Goal: Communication & Community: Answer question/provide support

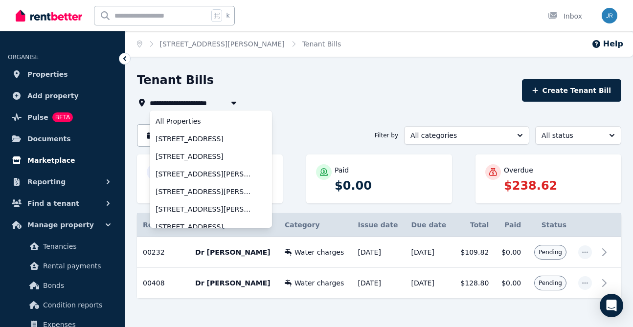
scroll to position [78, 0]
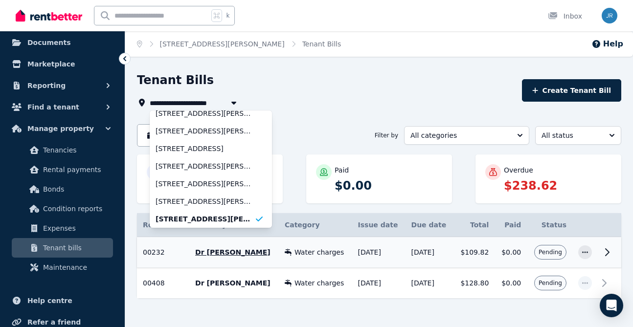
click at [608, 249] on icon at bounding box center [607, 253] width 12 height 12
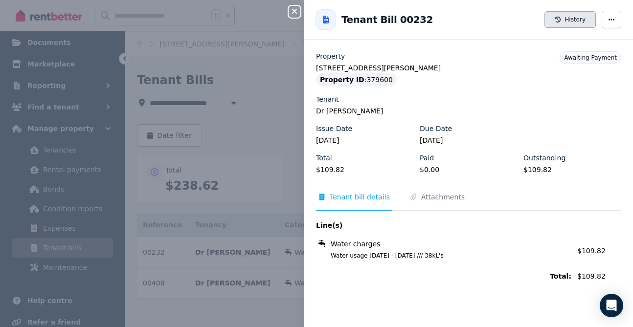
click at [568, 19] on button "History" at bounding box center [569, 19] width 51 height 17
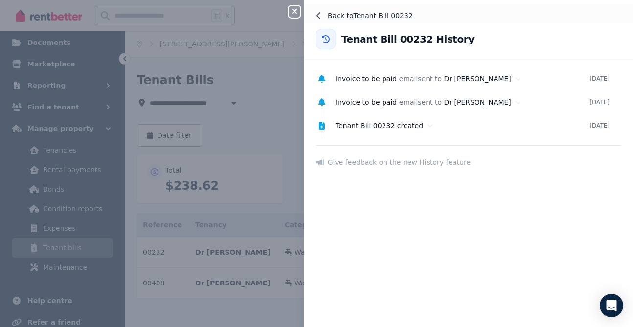
click at [320, 13] on icon at bounding box center [319, 16] width 8 height 8
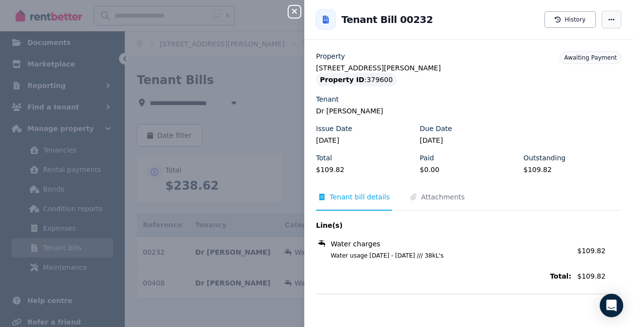
click at [612, 17] on icon "button" at bounding box center [612, 19] width 8 height 7
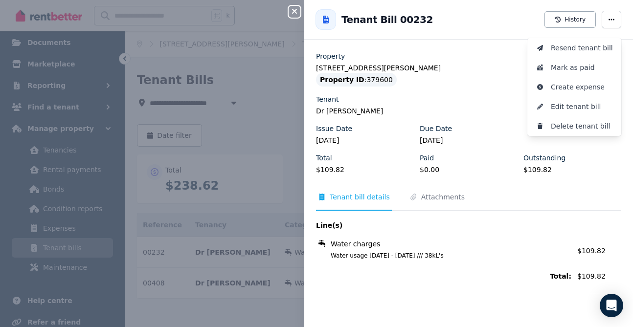
click at [292, 9] on icon "button" at bounding box center [295, 11] width 12 height 8
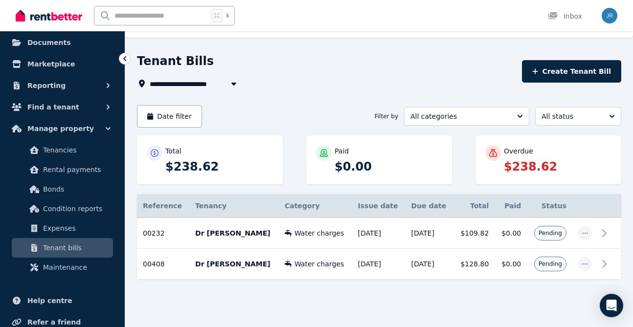
scroll to position [24, 0]
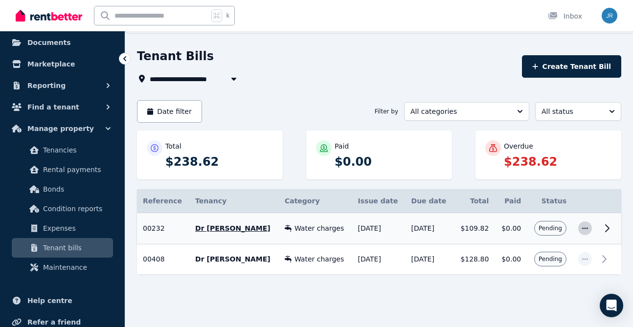
click at [583, 227] on icon "button" at bounding box center [585, 228] width 8 height 7
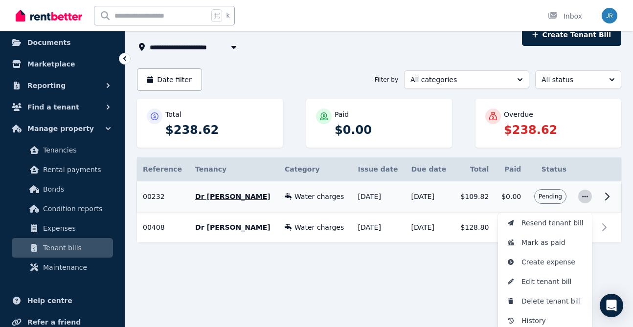
scroll to position [59, 0]
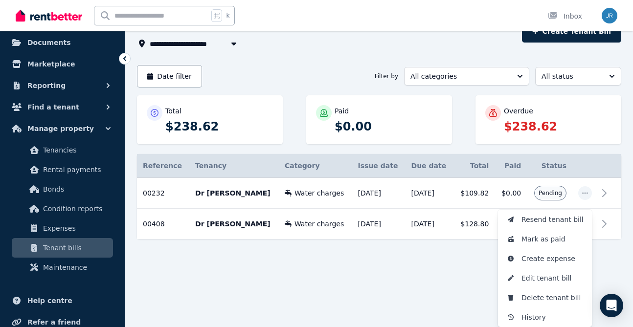
click at [625, 136] on div "**********" at bounding box center [379, 152] width 508 height 279
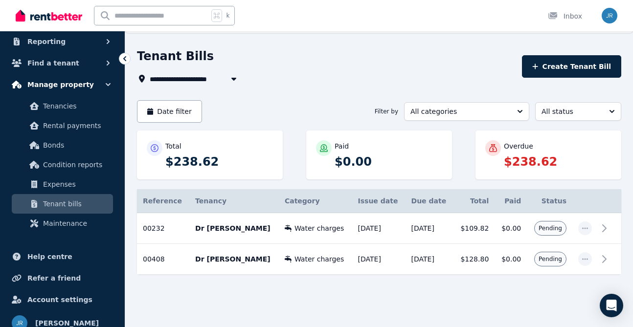
scroll to position [138, 0]
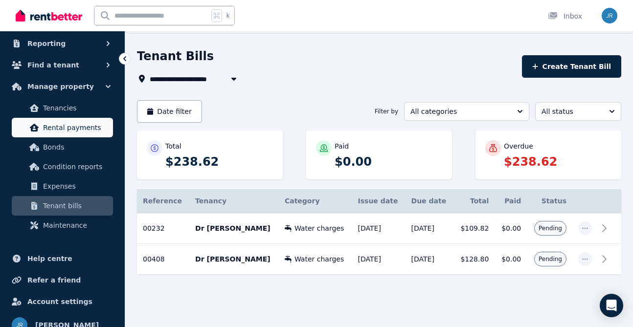
click at [80, 127] on span "Rental payments" at bounding box center [76, 128] width 66 height 12
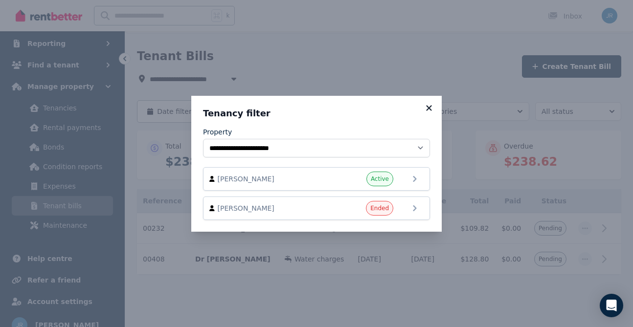
click at [427, 105] on icon at bounding box center [428, 107] width 5 height 5
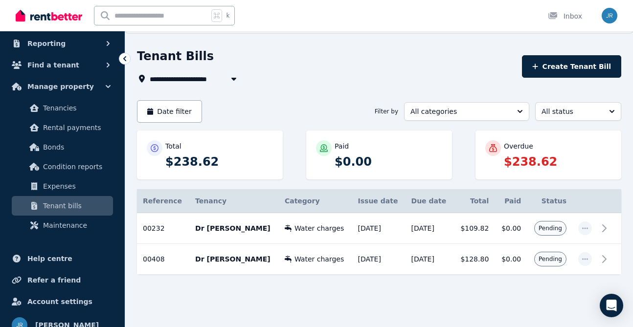
click at [229, 77] on icon "button" at bounding box center [234, 79] width 10 height 8
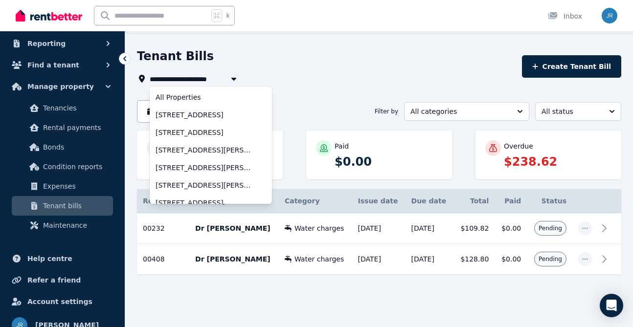
scroll to position [0, 0]
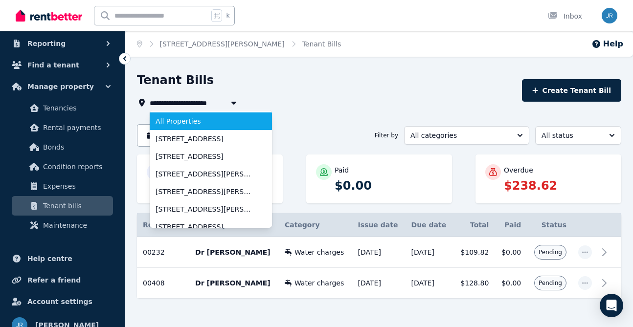
click at [195, 118] on span "All Properties" at bounding box center [205, 121] width 99 height 10
type input "**********"
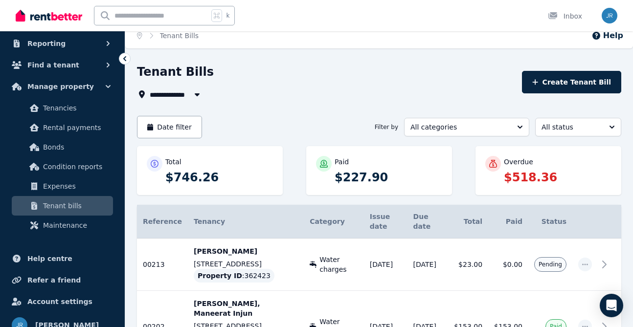
scroll to position [14, 0]
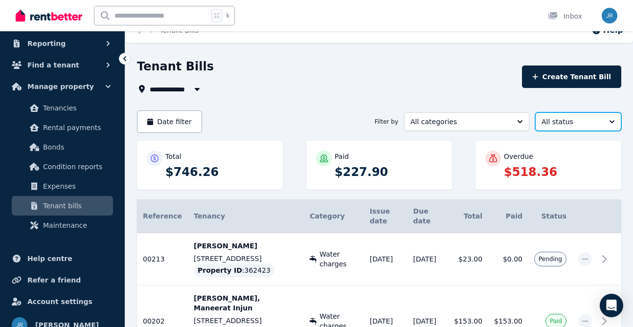
click at [591, 117] on span "All status" at bounding box center [571, 122] width 60 height 10
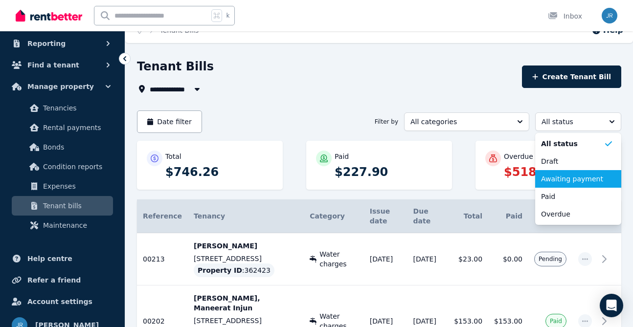
click at [577, 180] on span "Awaiting payment" at bounding box center [572, 179] width 63 height 10
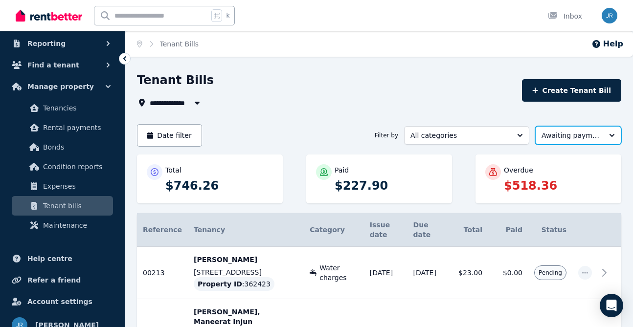
click at [556, 133] on span "Awaiting payment" at bounding box center [571, 136] width 60 height 10
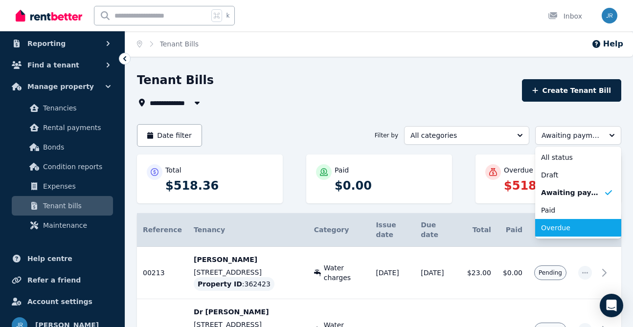
click at [558, 226] on span "Overdue" at bounding box center [572, 228] width 63 height 10
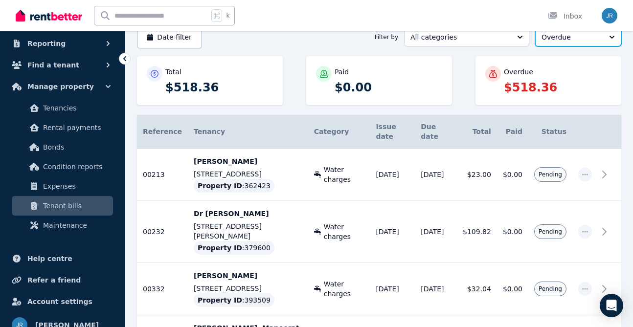
scroll to position [98, 0]
click at [584, 172] on icon "button" at bounding box center [585, 175] width 8 height 7
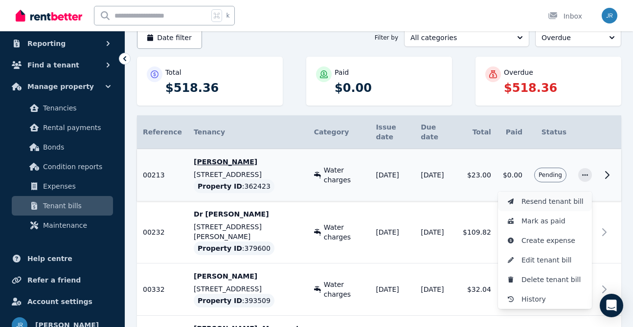
click at [563, 196] on span "Resend tenant bill" at bounding box center [552, 202] width 63 height 12
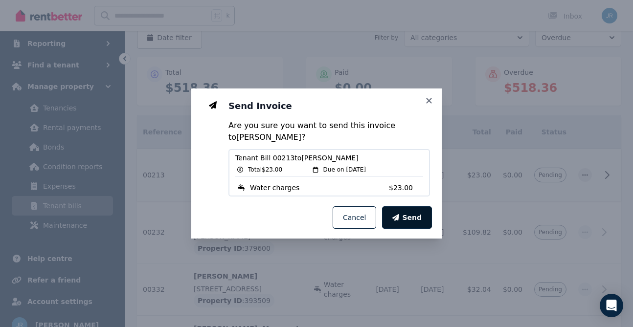
click at [404, 214] on button "Send" at bounding box center [407, 217] width 50 height 23
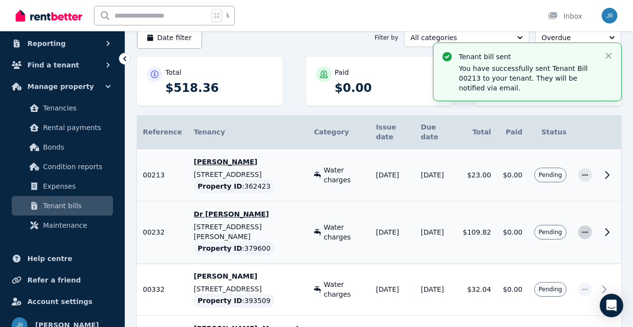
click at [584, 229] on icon "button" at bounding box center [585, 232] width 8 height 7
click at [566, 253] on span "Resend tenant bill" at bounding box center [552, 259] width 63 height 12
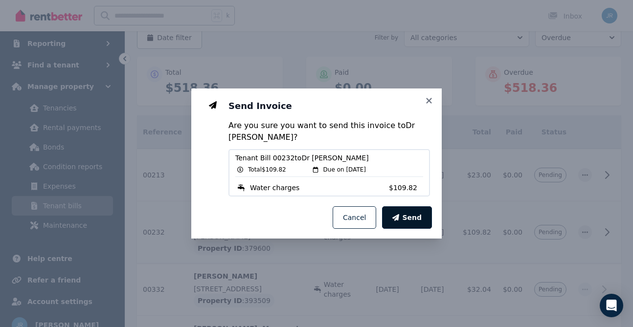
click at [413, 213] on span "Send" at bounding box center [412, 218] width 20 height 10
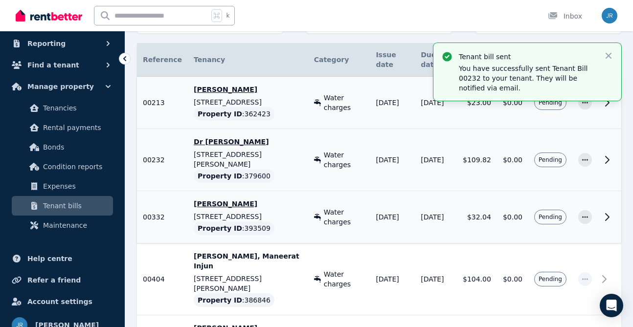
scroll to position [181, 0]
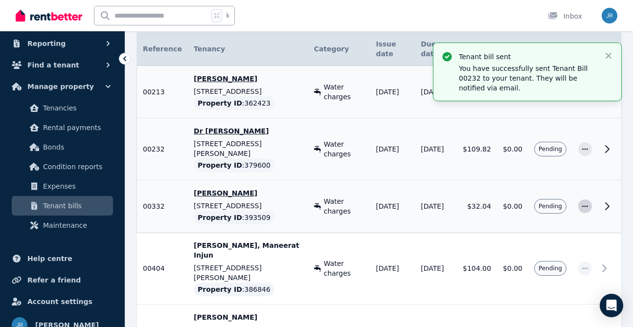
click at [585, 205] on icon "button" at bounding box center [585, 205] width 6 height 1
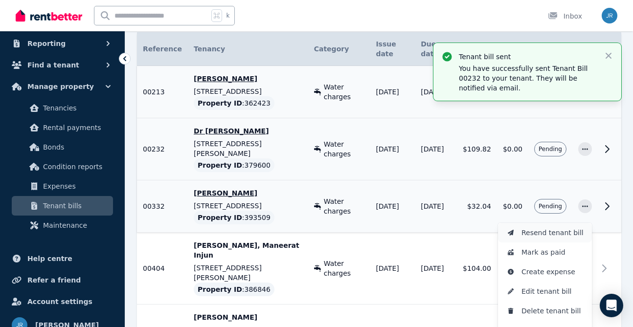
click at [567, 227] on span "Resend tenant bill" at bounding box center [552, 233] width 63 height 12
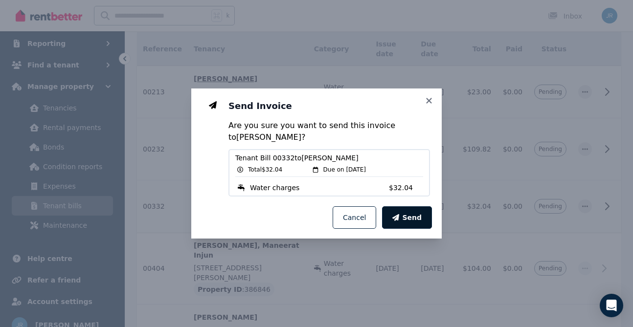
click at [409, 216] on span "Send" at bounding box center [412, 218] width 20 height 10
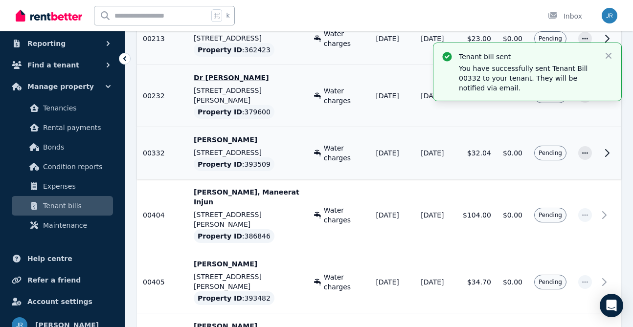
scroll to position [238, 0]
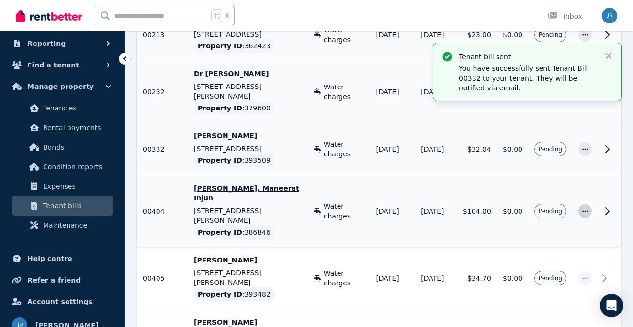
click at [583, 208] on icon "button" at bounding box center [585, 211] width 8 height 7
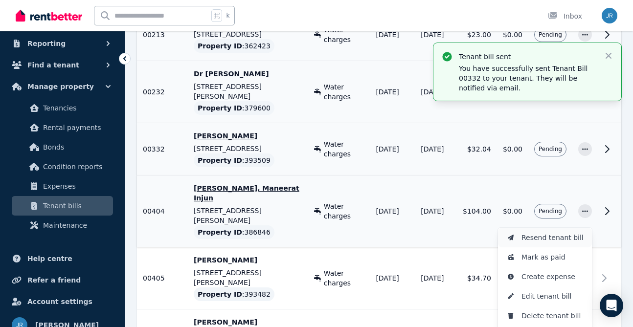
click at [563, 232] on span "Resend tenant bill" at bounding box center [552, 238] width 63 height 12
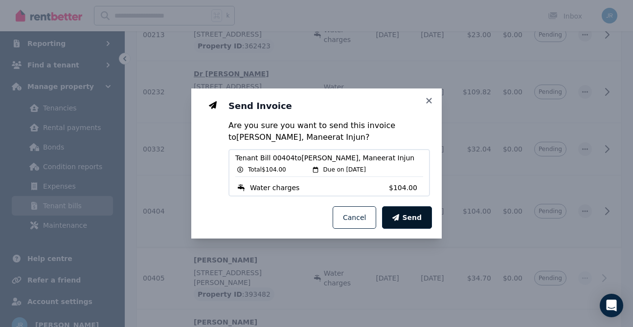
click at [399, 215] on icon "button" at bounding box center [395, 217] width 7 height 7
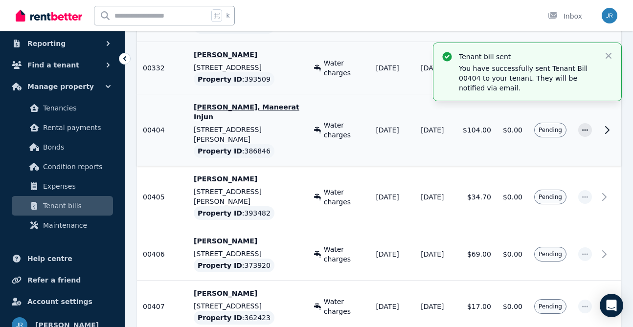
scroll to position [320, 0]
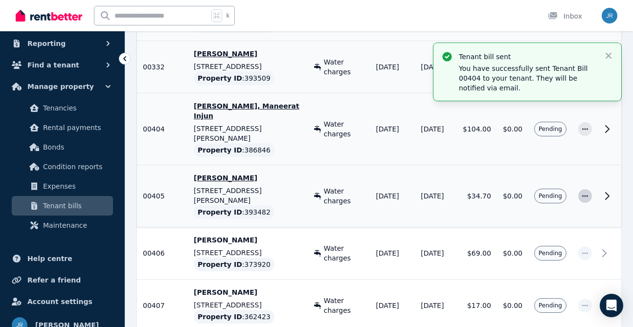
click at [584, 193] on icon "button" at bounding box center [585, 196] width 8 height 7
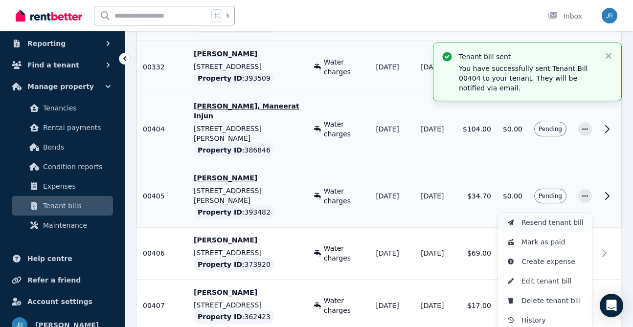
click at [557, 217] on span "Resend tenant bill" at bounding box center [552, 223] width 63 height 12
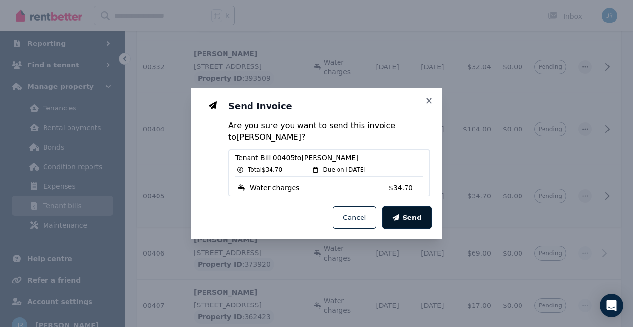
click at [411, 218] on span "Send" at bounding box center [412, 218] width 20 height 10
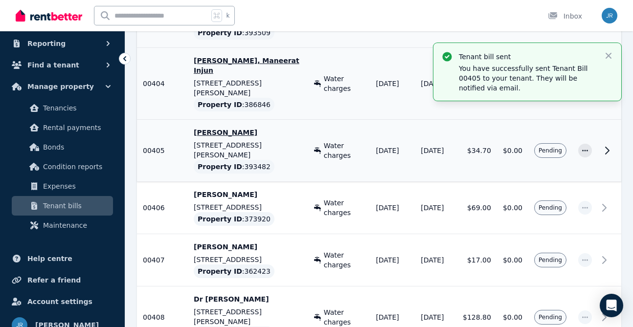
scroll to position [374, 0]
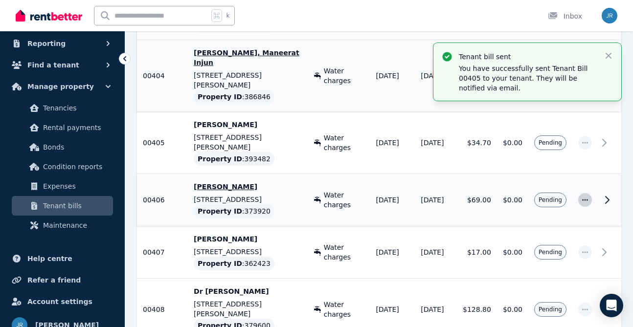
click at [584, 197] on icon "button" at bounding box center [585, 200] width 8 height 7
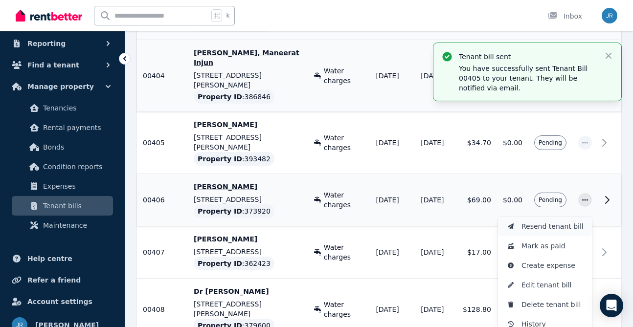
click at [564, 221] on span "Resend tenant bill" at bounding box center [552, 227] width 63 height 12
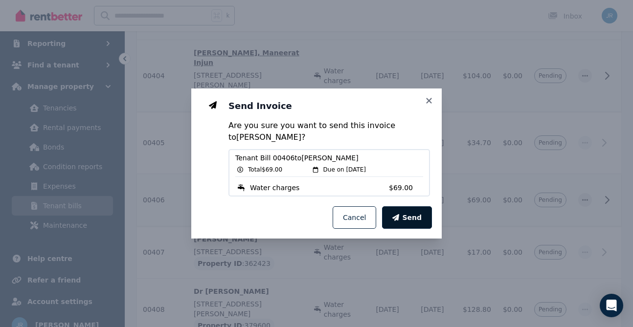
click at [408, 215] on span "Send" at bounding box center [412, 218] width 20 height 10
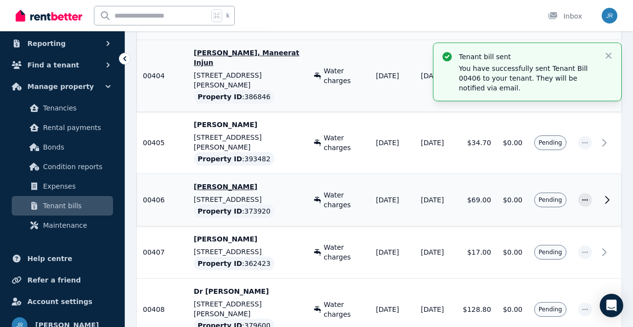
scroll to position [391, 0]
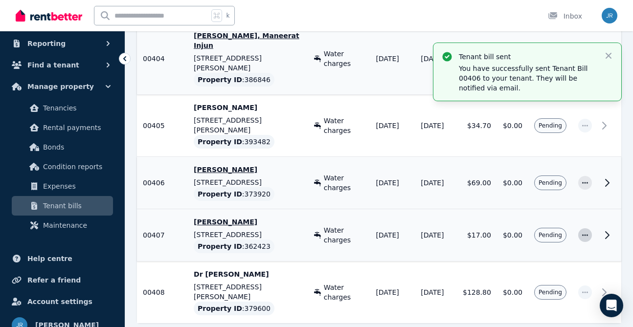
click at [586, 232] on icon "button" at bounding box center [585, 235] width 8 height 7
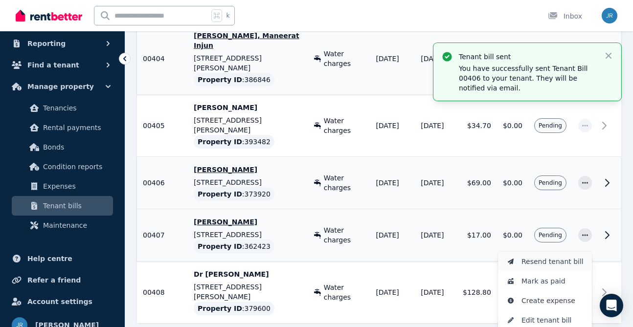
click at [558, 256] on span "Resend tenant bill" at bounding box center [552, 262] width 63 height 12
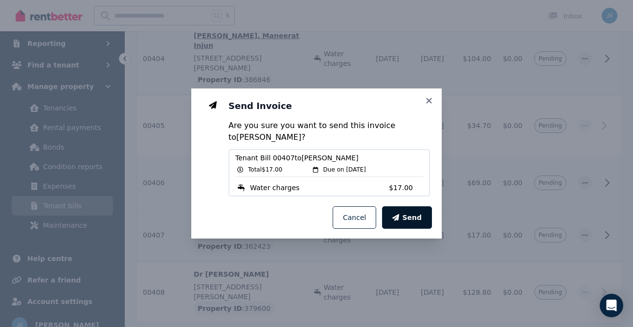
click at [412, 216] on span "Send" at bounding box center [412, 218] width 20 height 10
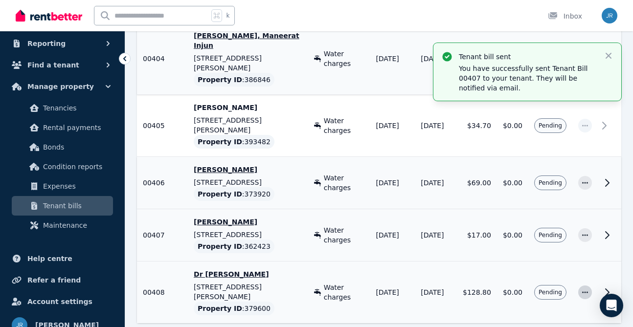
click at [585, 289] on icon "button" at bounding box center [585, 292] width 8 height 7
click at [563, 313] on span "Resend tenant bill" at bounding box center [552, 319] width 63 height 12
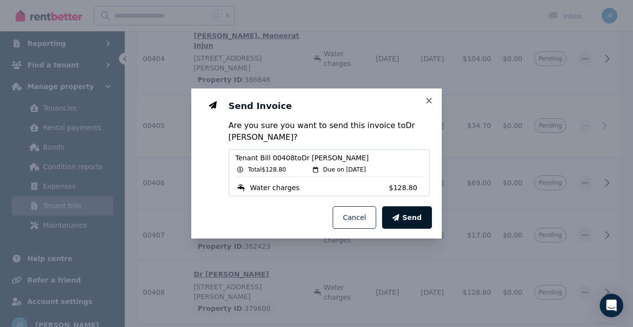
click at [412, 213] on span "Send" at bounding box center [412, 218] width 20 height 10
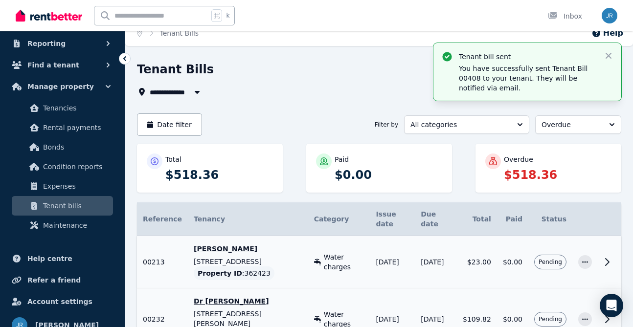
scroll to position [0, 0]
